Goal: Information Seeking & Learning: Learn about a topic

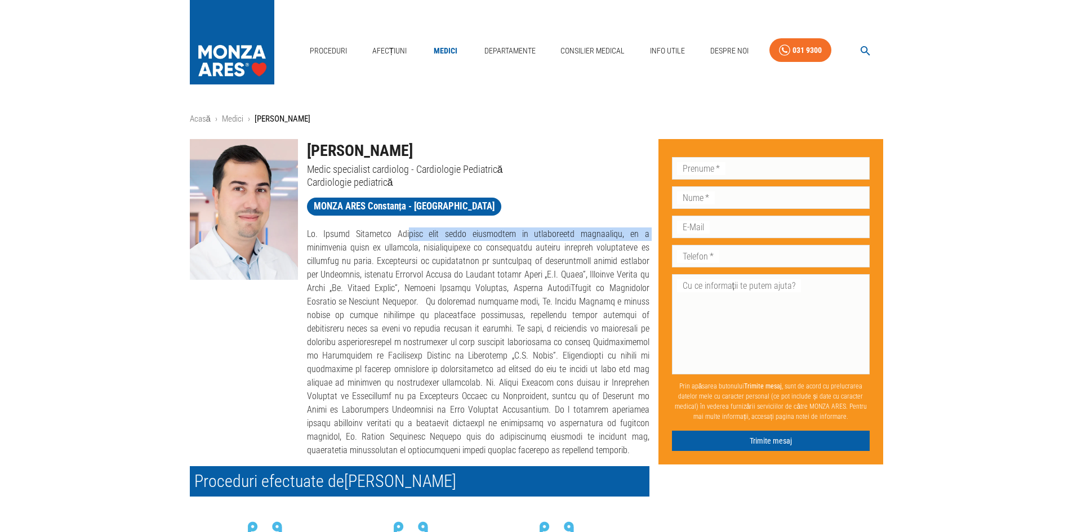
drag, startPoint x: 394, startPoint y: 234, endPoint x: 593, endPoint y: 240, distance: 198.9
click at [593, 240] on p at bounding box center [478, 343] width 342 height 230
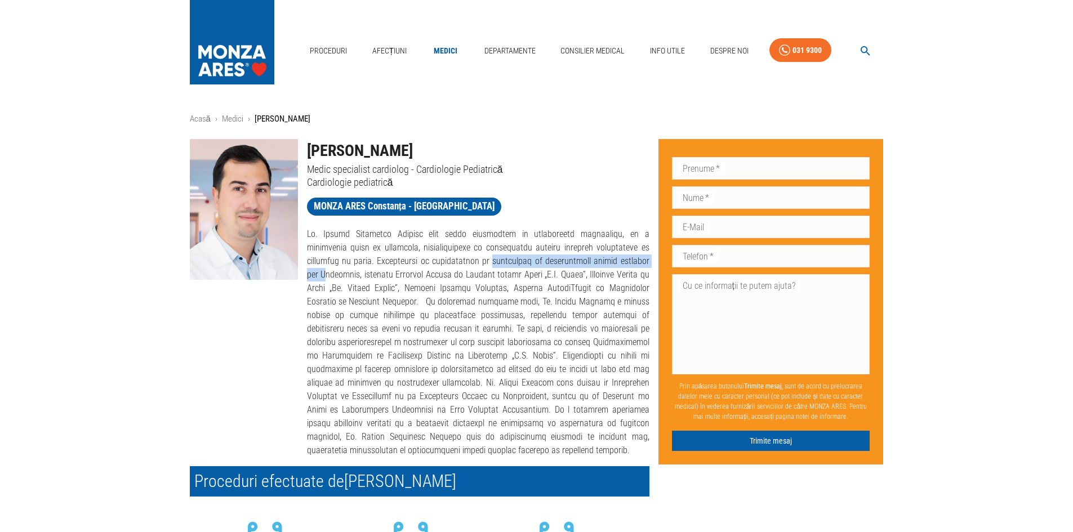
drag, startPoint x: 418, startPoint y: 260, endPoint x: 590, endPoint y: 255, distance: 172.4
click at [590, 255] on p at bounding box center [478, 343] width 342 height 230
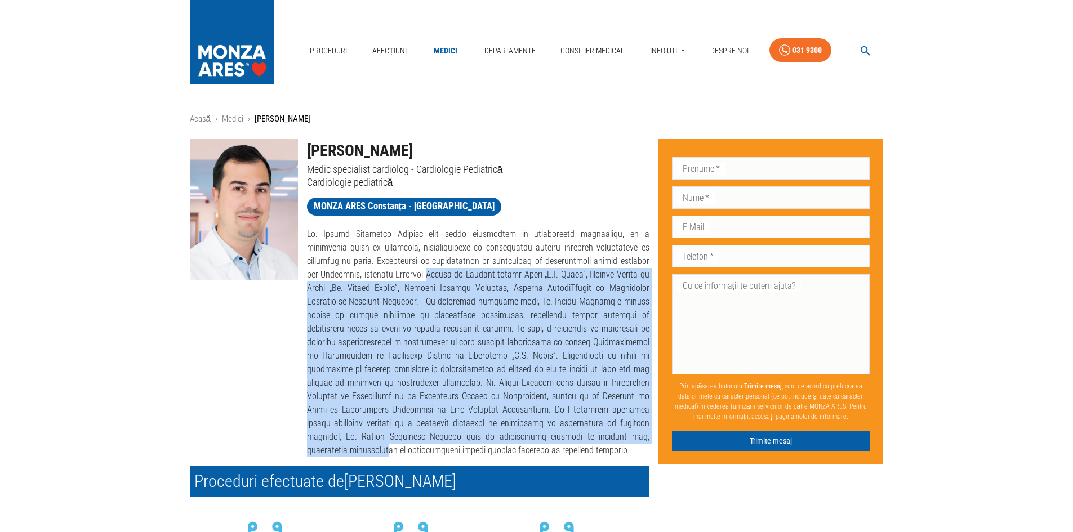
drag, startPoint x: 336, startPoint y: 273, endPoint x: 632, endPoint y: 423, distance: 332.0
click at [632, 423] on p at bounding box center [478, 343] width 342 height 230
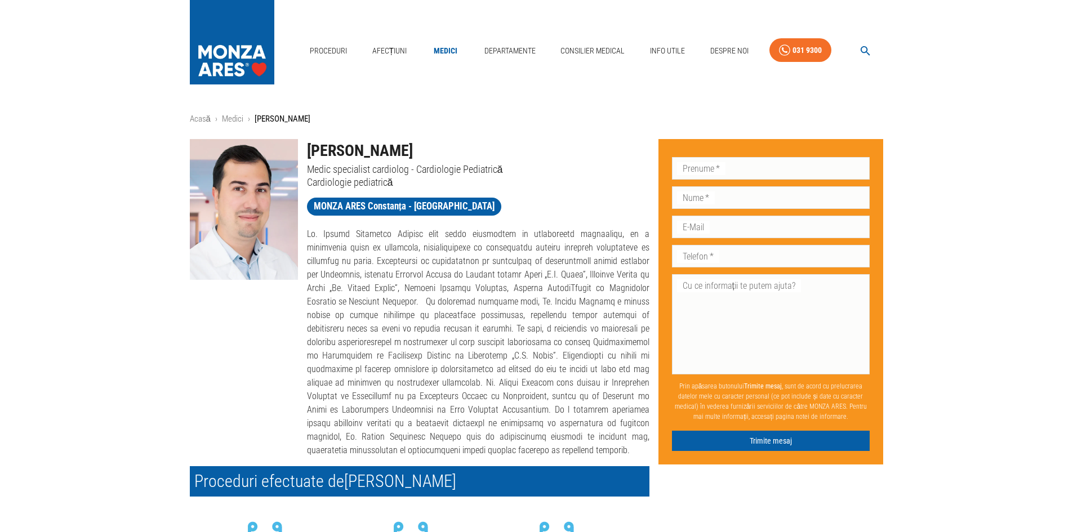
click at [359, 261] on p at bounding box center [478, 343] width 342 height 230
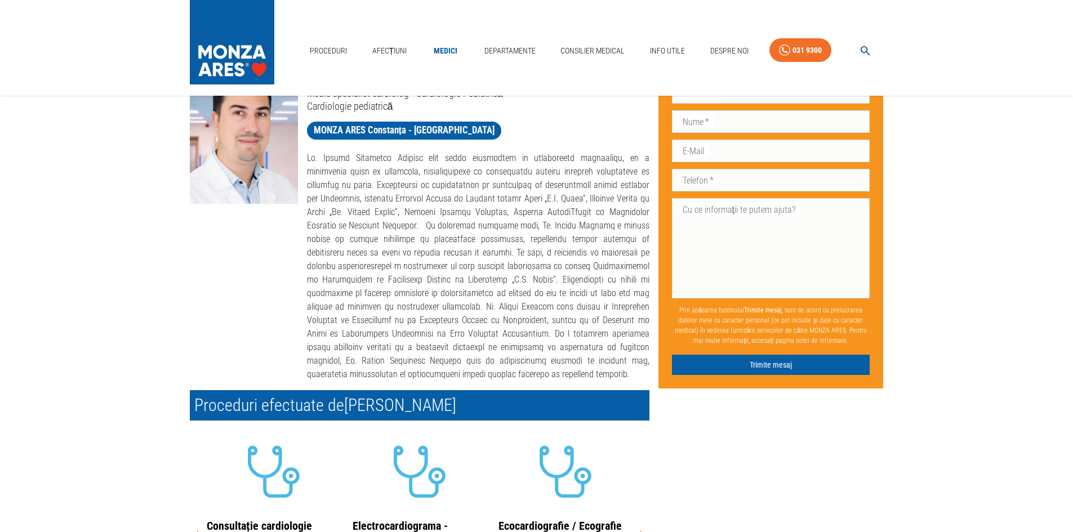
scroll to position [56, 0]
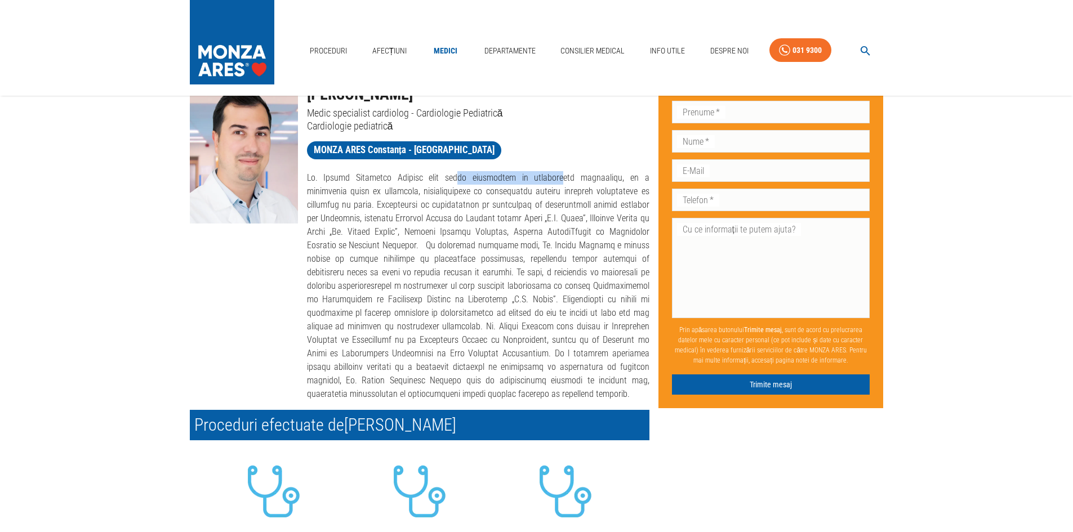
drag, startPoint x: 443, startPoint y: 180, endPoint x: 523, endPoint y: 180, distance: 79.4
click at [523, 180] on p at bounding box center [478, 286] width 342 height 230
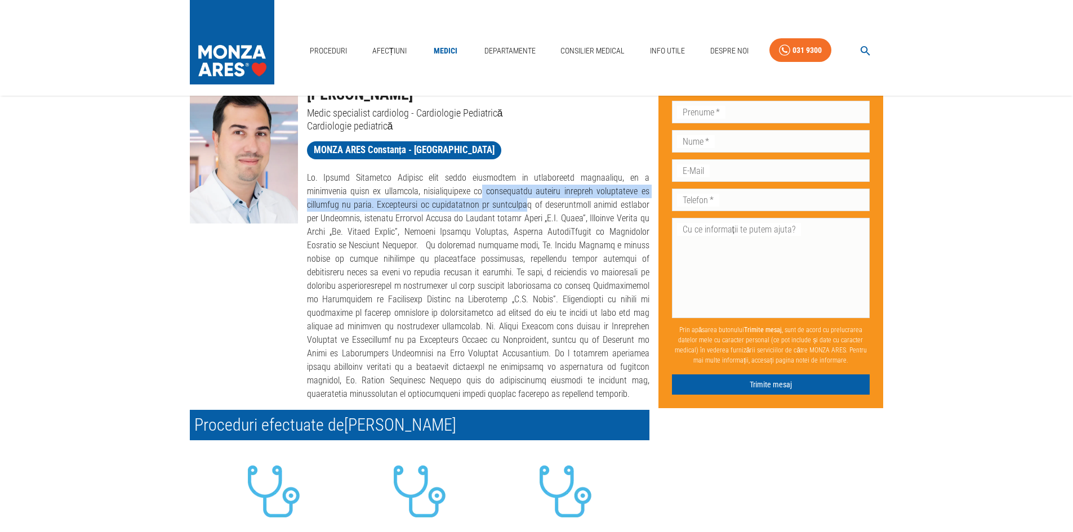
drag, startPoint x: 420, startPoint y: 191, endPoint x: 452, endPoint y: 207, distance: 36.0
click at [452, 207] on p at bounding box center [478, 286] width 342 height 230
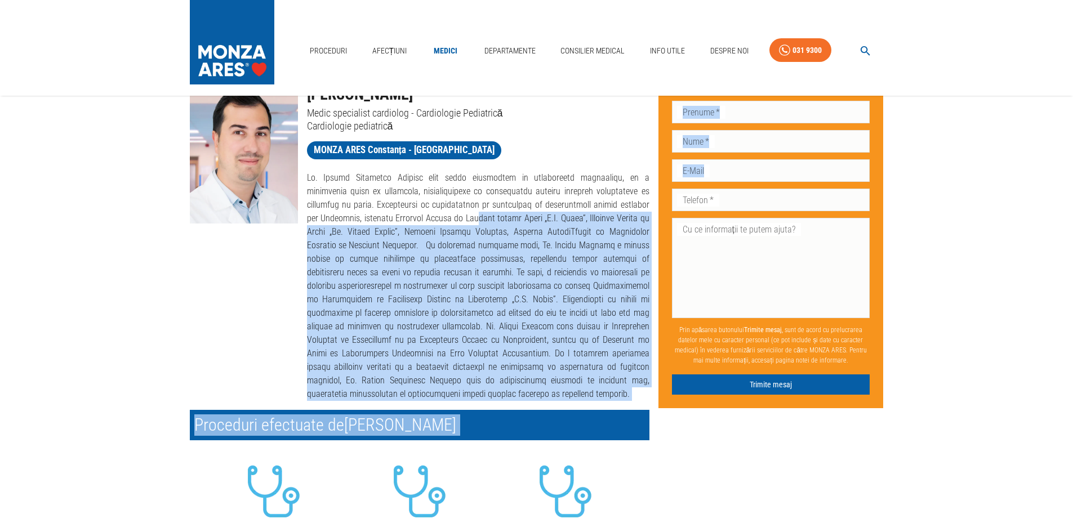
drag, startPoint x: 384, startPoint y: 217, endPoint x: 652, endPoint y: 210, distance: 268.2
click at [652, 210] on div "[PERSON_NAME] Medic specialist cardiolog - Cardiologie Pediatrică Cardiologie p…" at bounding box center [532, 456] width 703 height 765
click at [495, 237] on p at bounding box center [478, 286] width 342 height 230
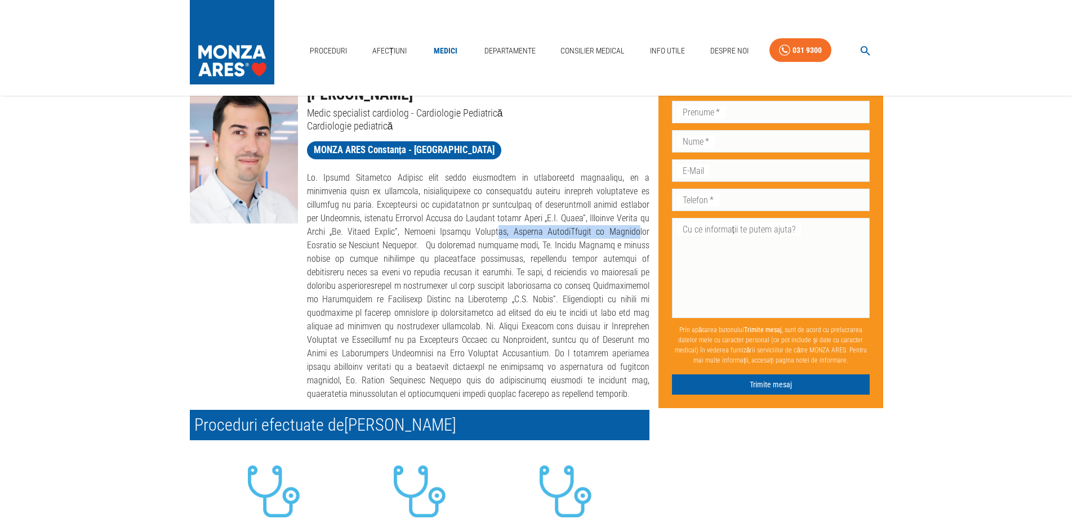
drag, startPoint x: 398, startPoint y: 236, endPoint x: 510, endPoint y: 230, distance: 112.3
click at [510, 230] on p at bounding box center [478, 286] width 342 height 230
click at [516, 244] on p at bounding box center [478, 286] width 342 height 230
